Goal: Use online tool/utility: Utilize a website feature to perform a specific function

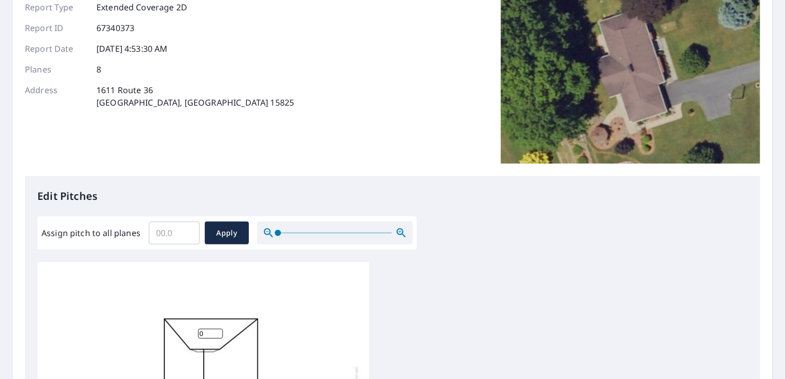
scroll to position [104, 0]
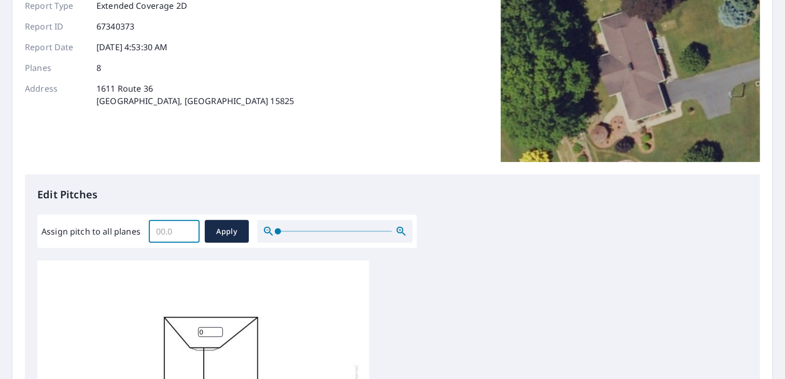
drag, startPoint x: 181, startPoint y: 234, endPoint x: 164, endPoint y: 236, distance: 17.2
click at [164, 236] on input "Assign pitch to all planes" at bounding box center [174, 231] width 51 height 29
type input "4"
click at [231, 235] on span "Apply" at bounding box center [226, 232] width 27 height 13
type input "4"
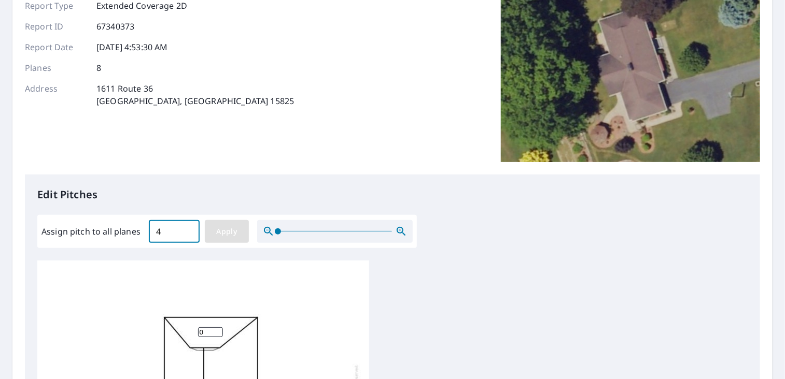
type input "4"
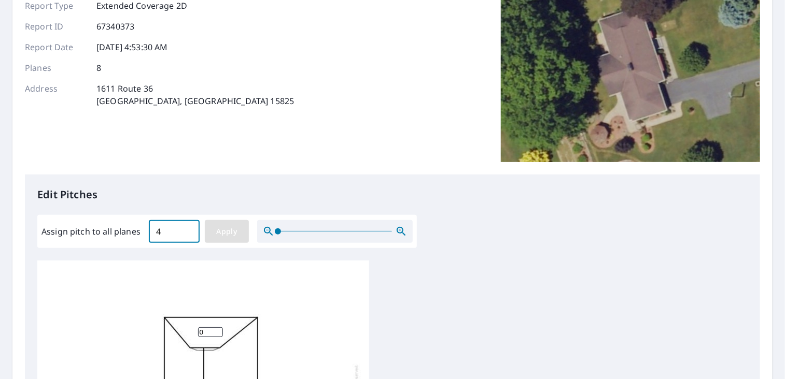
type input "4"
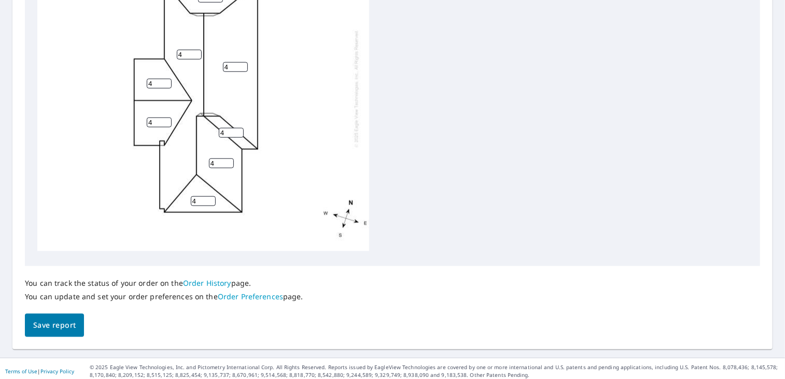
scroll to position [441, 0]
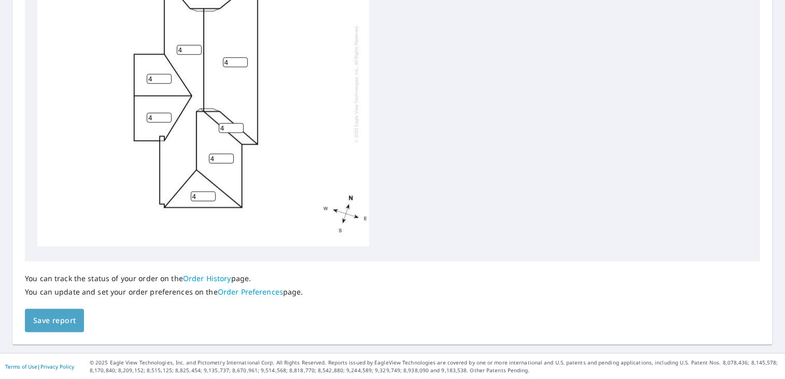
click at [68, 317] on span "Save report" at bounding box center [54, 321] width 43 height 13
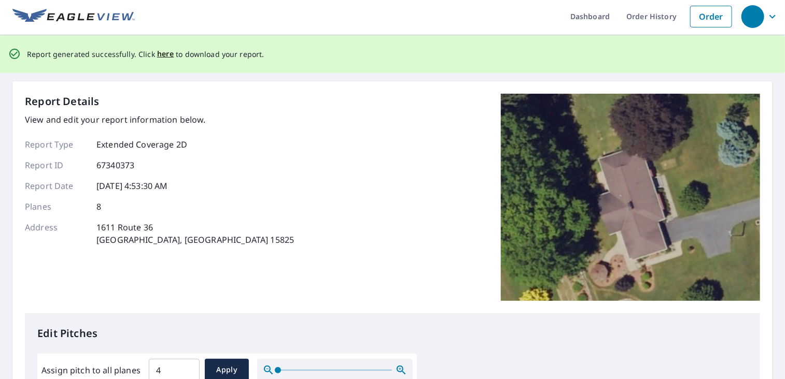
scroll to position [0, 0]
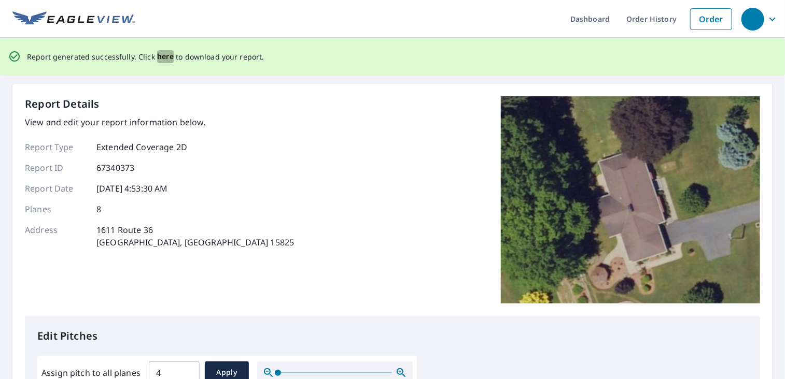
click at [162, 55] on span "here" at bounding box center [165, 56] width 17 height 13
